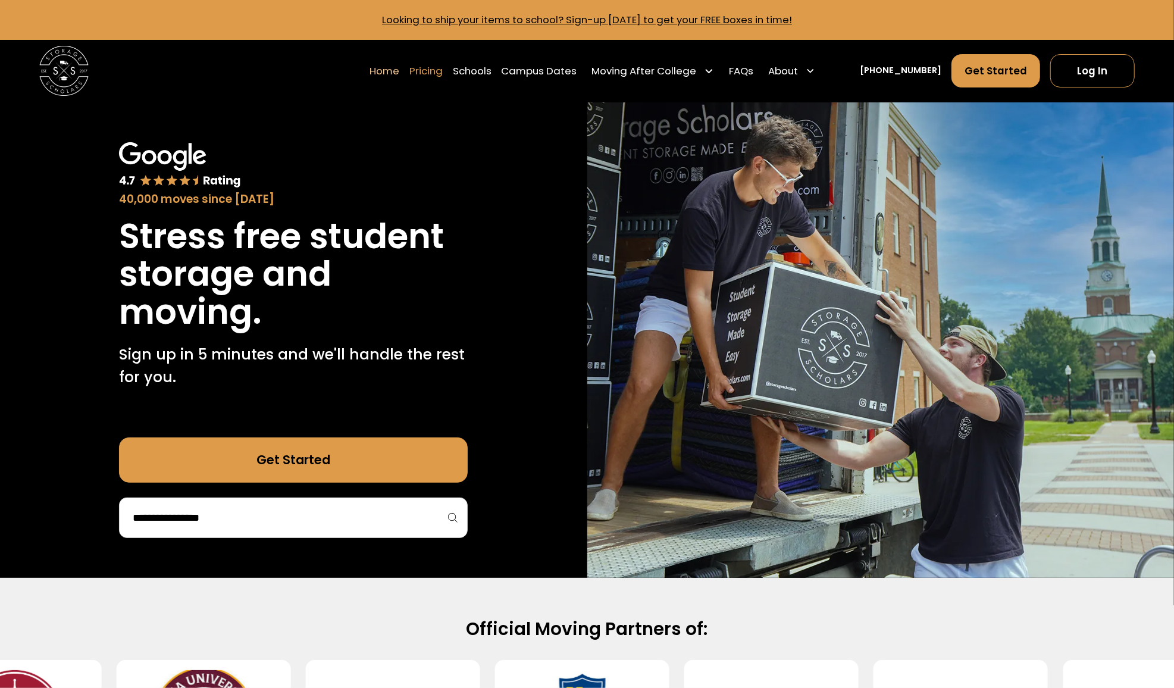
click at [442, 73] on link "Pricing" at bounding box center [426, 71] width 33 height 35
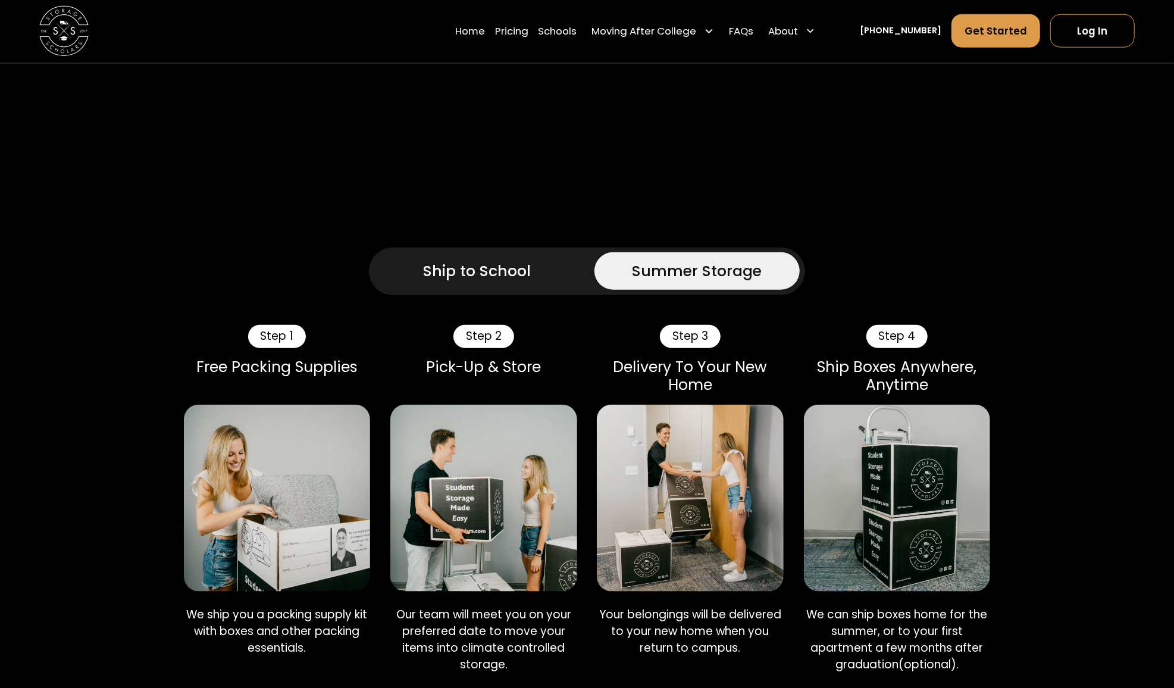
scroll to position [313, 0]
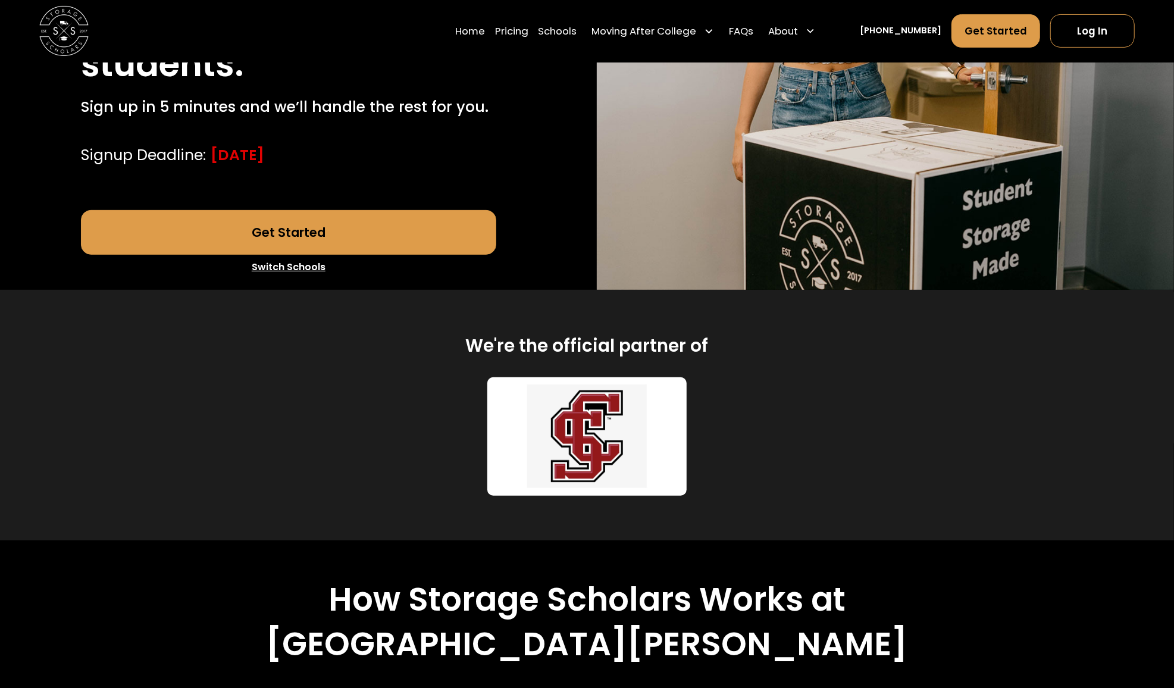
click at [301, 255] on link "Switch Schools" at bounding box center [288, 267] width 415 height 25
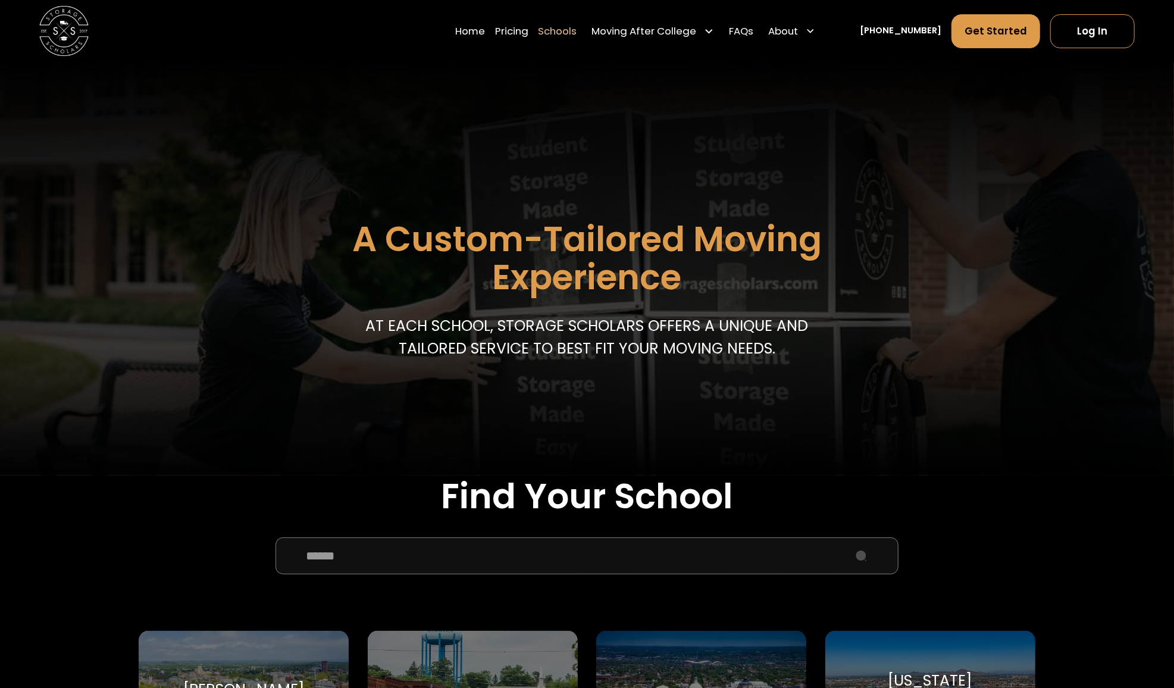
click at [361, 548] on input "School Select Form" at bounding box center [587, 557] width 623 height 38
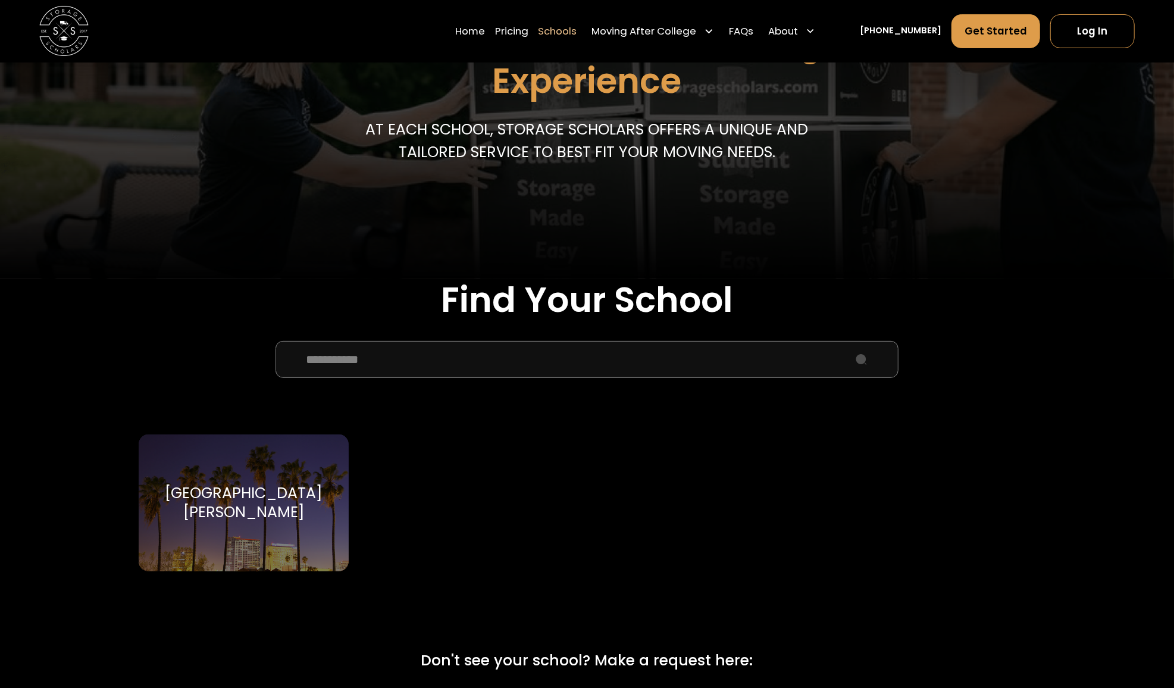
scroll to position [357, 0]
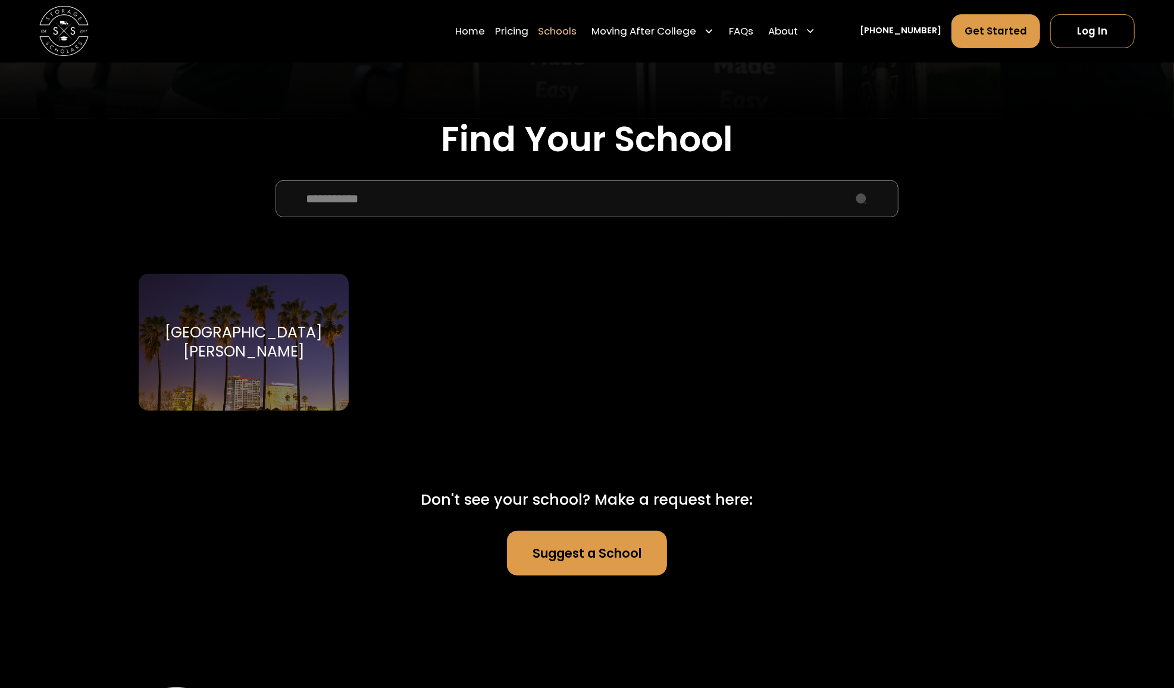
type input "**********"
click at [255, 323] on div "Santa Clara University" at bounding box center [244, 342] width 180 height 38
click at [255, 345] on div "Santa Clara University" at bounding box center [244, 342] width 180 height 38
click at [230, 333] on div "Santa Clara University" at bounding box center [244, 342] width 180 height 38
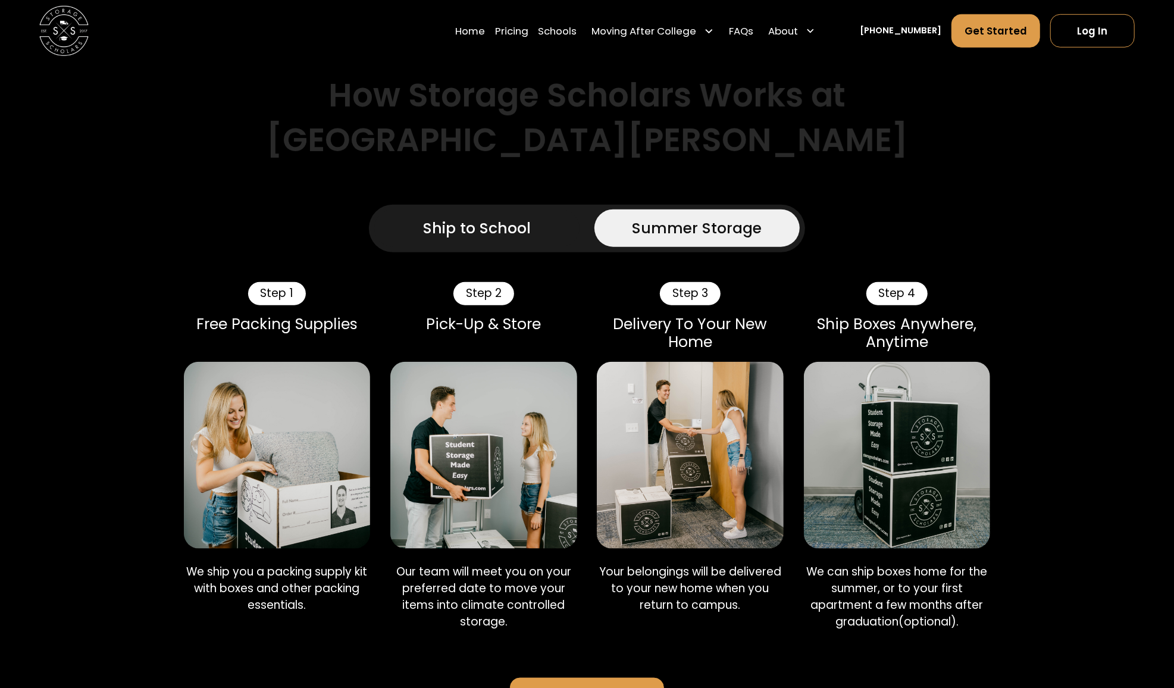
scroll to position [831, 0]
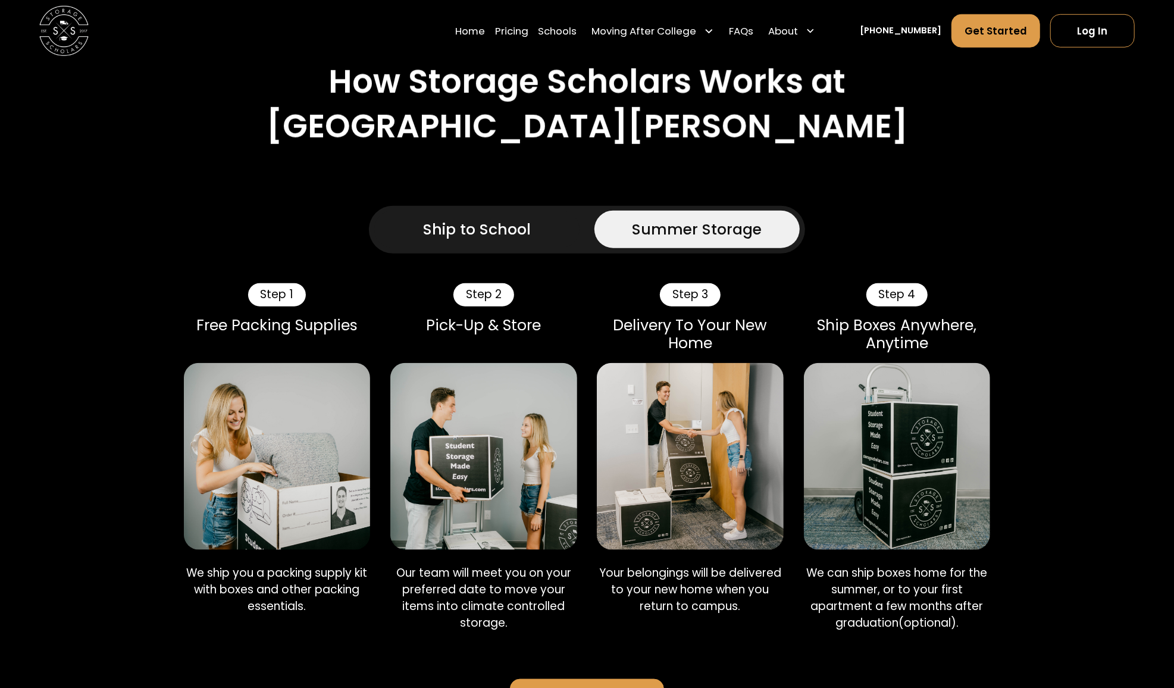
click at [486, 218] on div "Ship to School" at bounding box center [477, 229] width 108 height 23
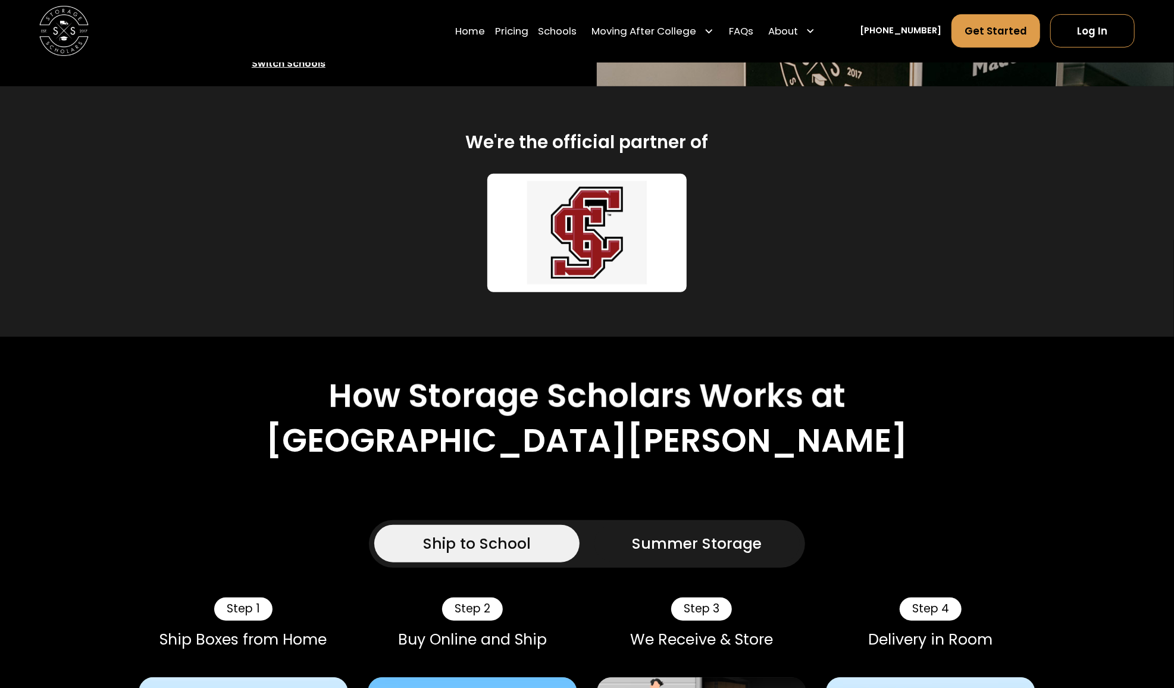
scroll to position [595, 0]
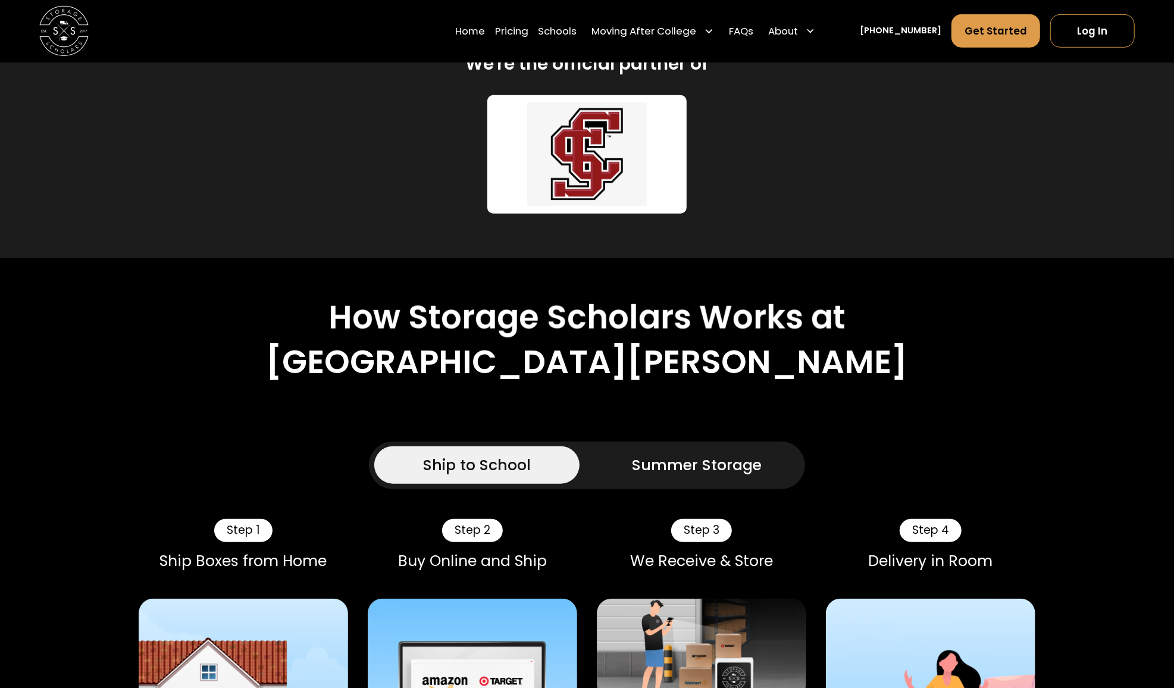
click at [693, 454] on div "Summer Storage" at bounding box center [698, 465] width 130 height 23
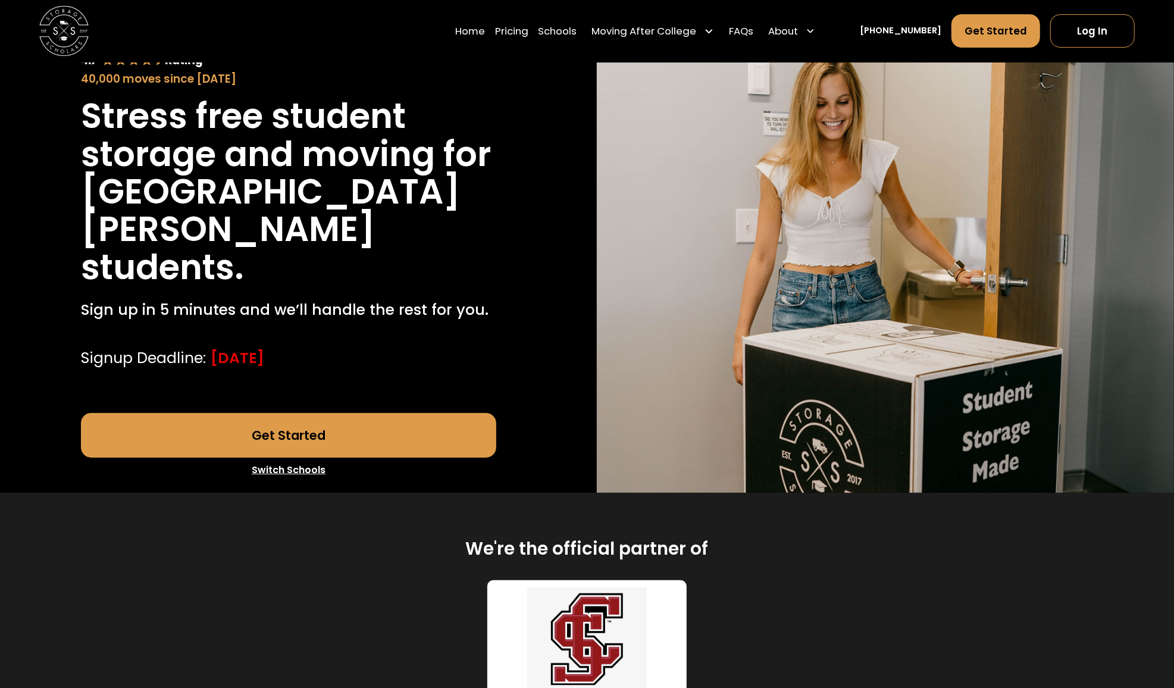
scroll to position [0, 0]
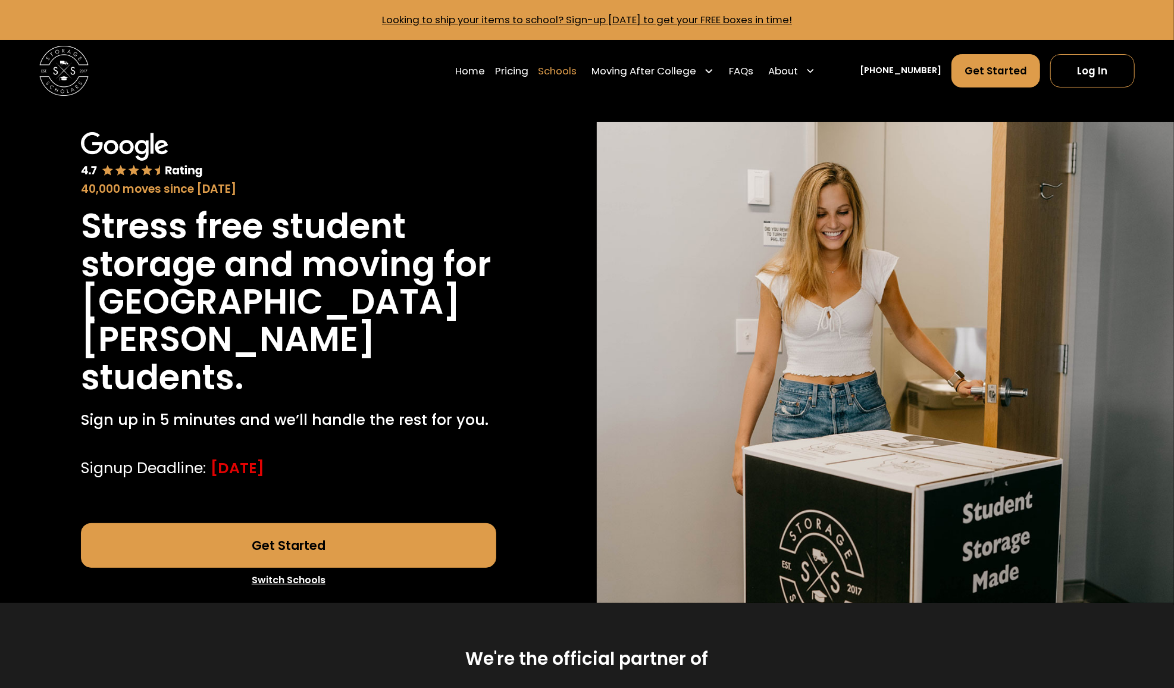
click at [577, 68] on link "Schools" at bounding box center [557, 71] width 39 height 35
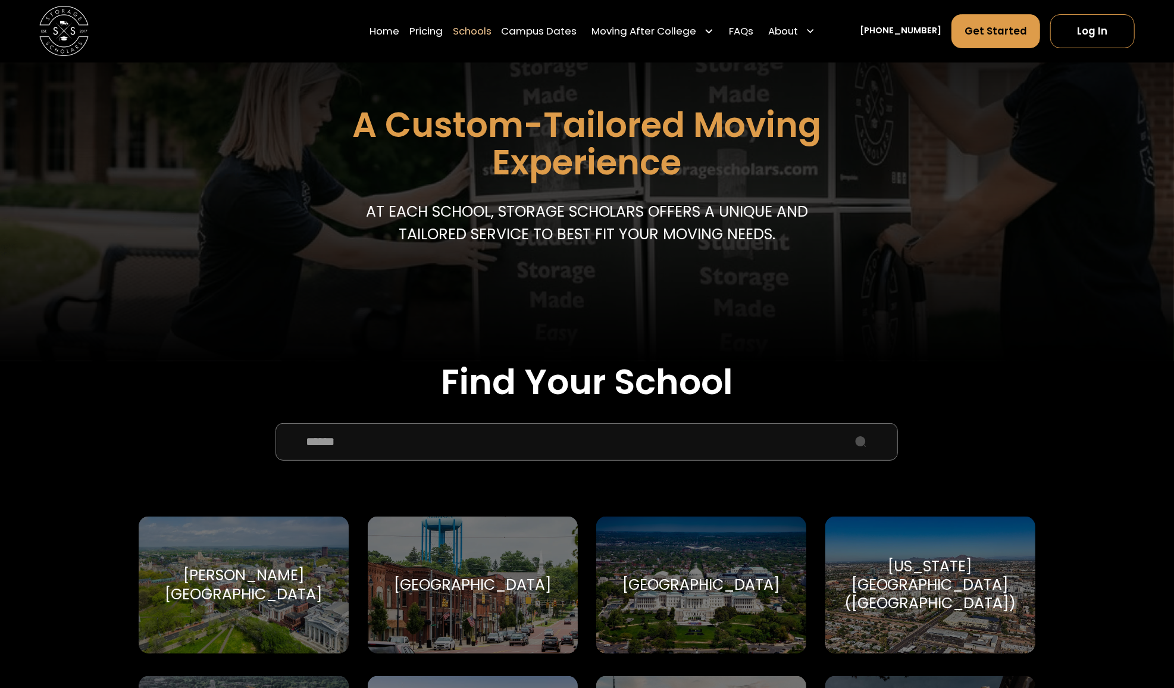
scroll to position [476, 0]
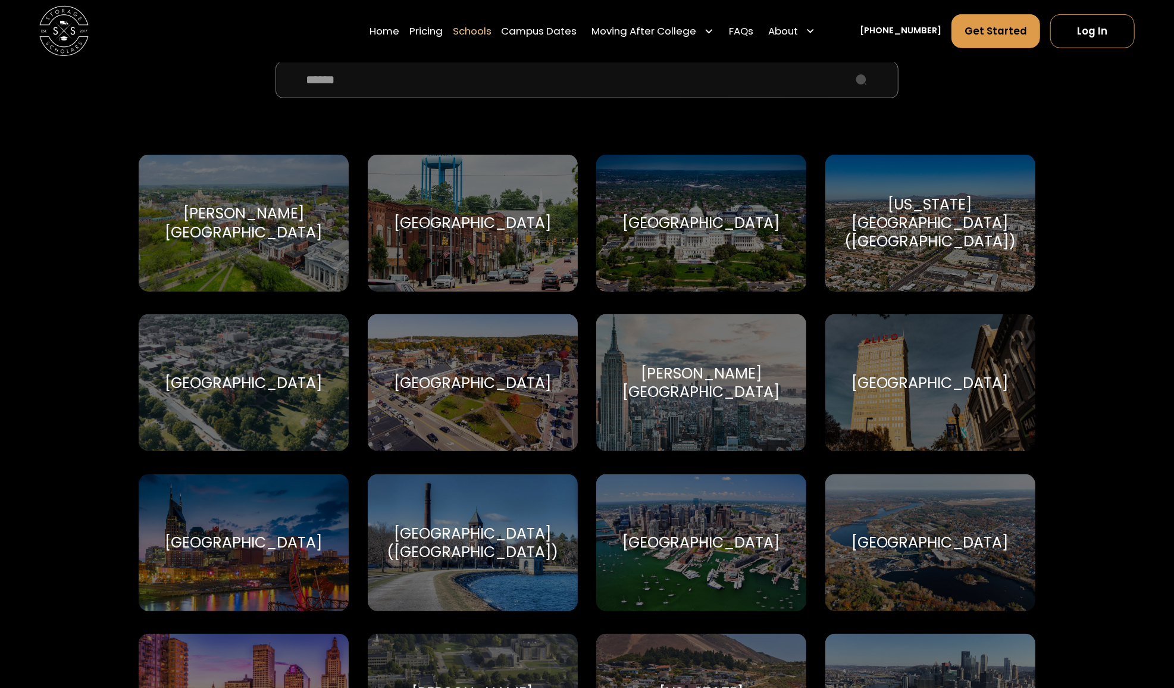
click at [239, 390] on div "[GEOGRAPHIC_DATA]" at bounding box center [244, 383] width 158 height 18
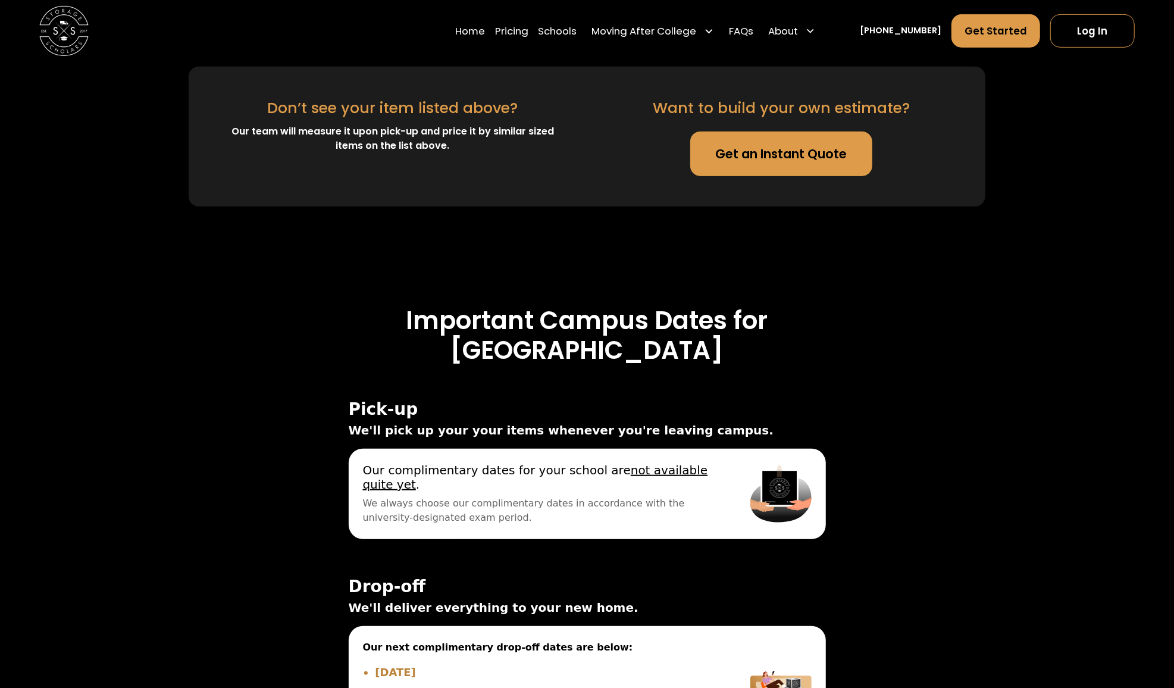
scroll to position [3691, 0]
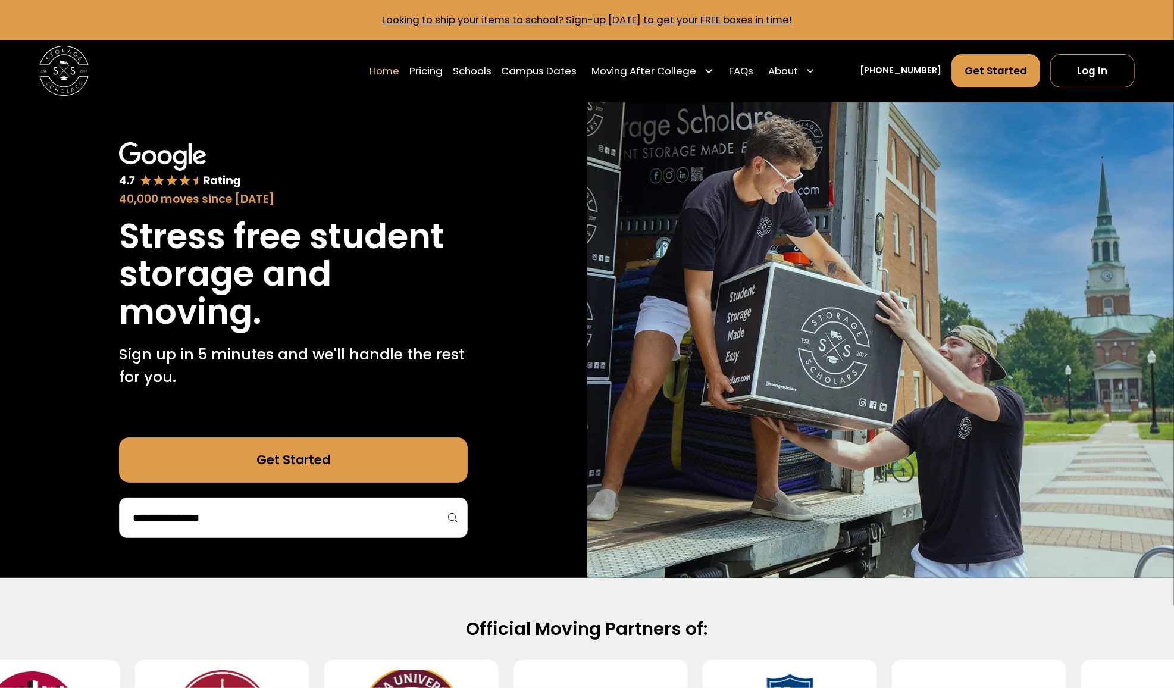
drag, startPoint x: 1068, startPoint y: 64, endPoint x: 856, endPoint y: 8, distance: 219.2
click at [1068, 64] on link "Log In" at bounding box center [1093, 70] width 85 height 33
